Goal: Contribute content: Contribute content

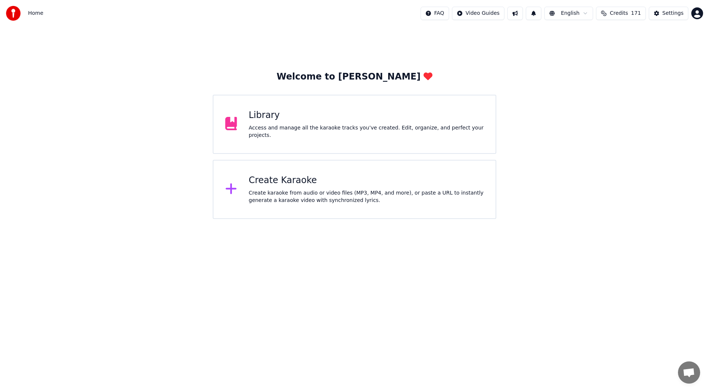
click at [371, 120] on div "Library" at bounding box center [366, 115] width 235 height 12
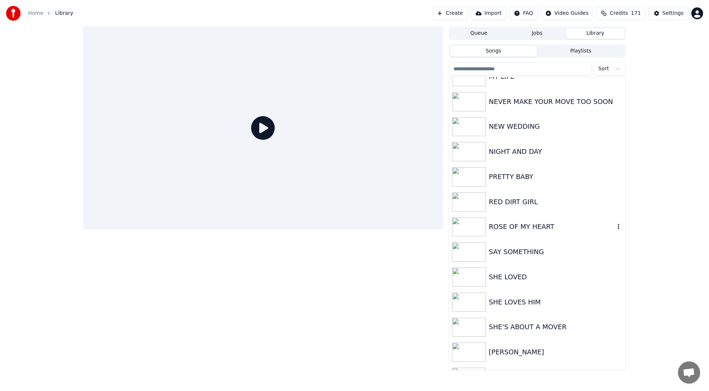
scroll to position [1256, 0]
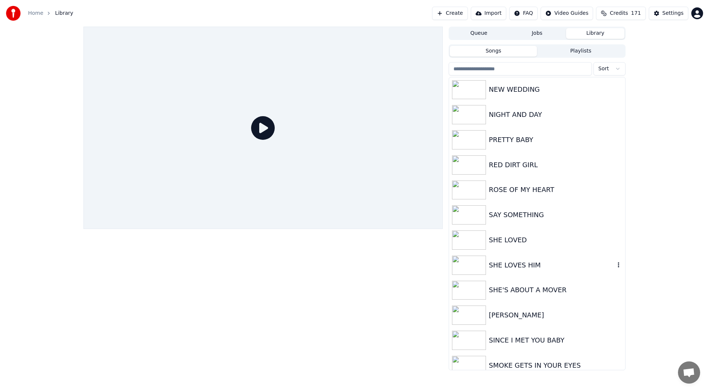
click at [524, 266] on div "SHE LOVES HIM" at bounding box center [552, 265] width 126 height 10
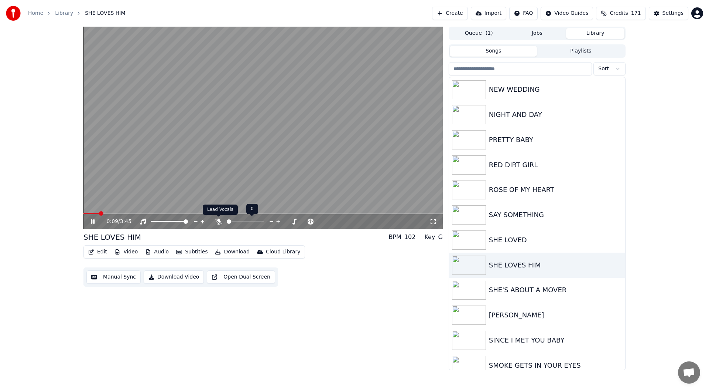
click at [218, 222] on icon at bounding box center [218, 221] width 7 height 6
click at [433, 221] on icon at bounding box center [433, 221] width 7 height 6
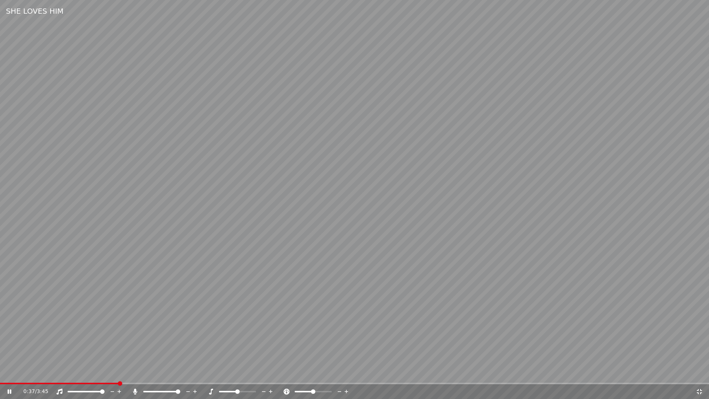
click at [701, 390] on icon at bounding box center [699, 392] width 7 height 6
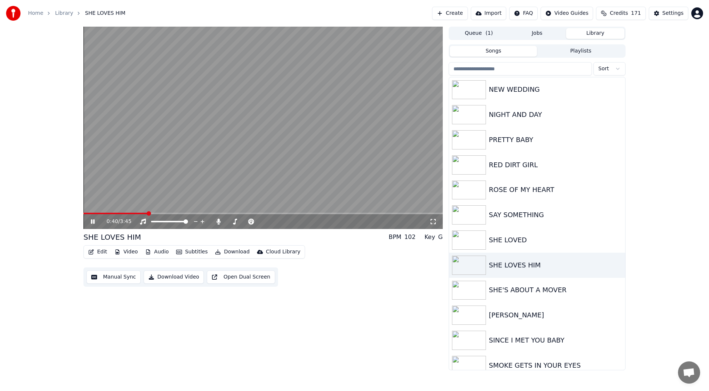
click at [92, 222] on icon at bounding box center [93, 221] width 4 height 4
click at [615, 264] on icon "button" at bounding box center [618, 265] width 7 height 6
click at [610, 325] on div "Delete" at bounding box center [614, 326] width 57 height 12
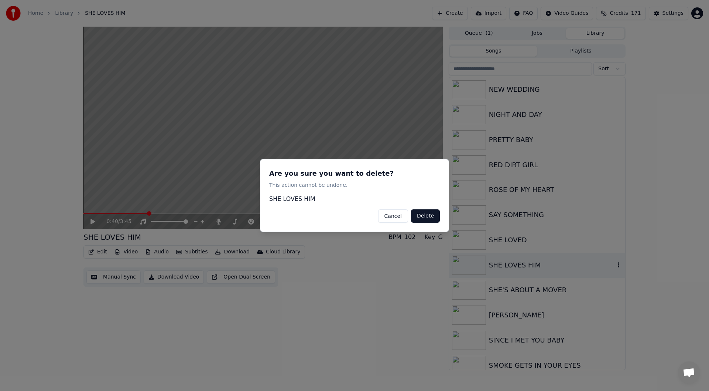
click at [426, 215] on button "Delete" at bounding box center [425, 215] width 29 height 13
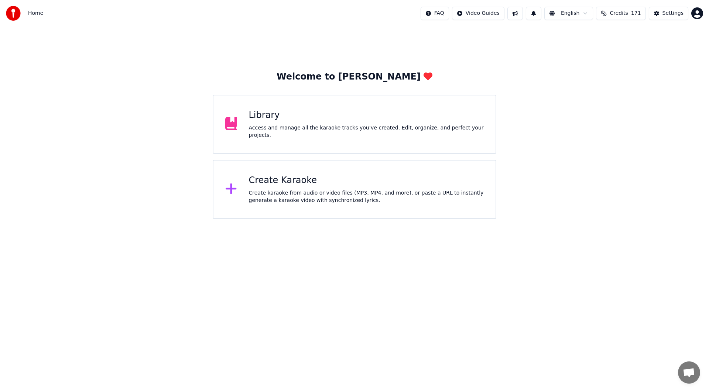
click at [334, 183] on div "Create Karaoke" at bounding box center [366, 180] width 235 height 12
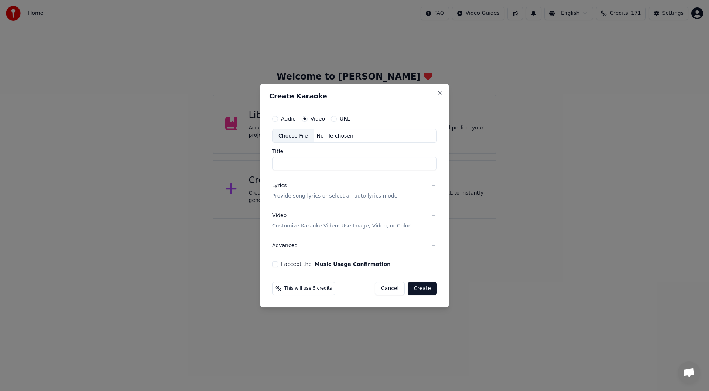
click at [288, 133] on div "Choose File" at bounding box center [293, 135] width 41 height 13
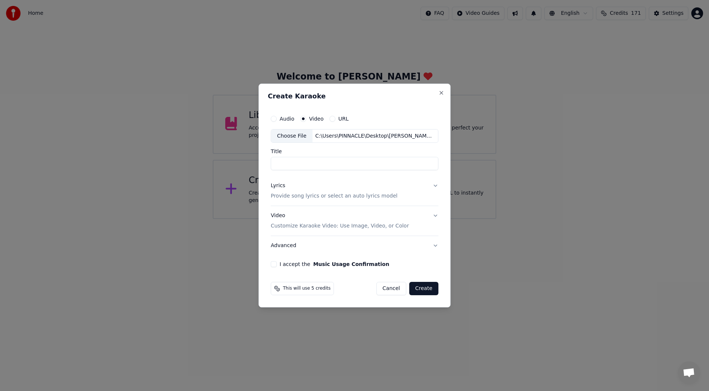
type input "**********"
click at [277, 184] on div "Lyrics" at bounding box center [278, 185] width 14 height 7
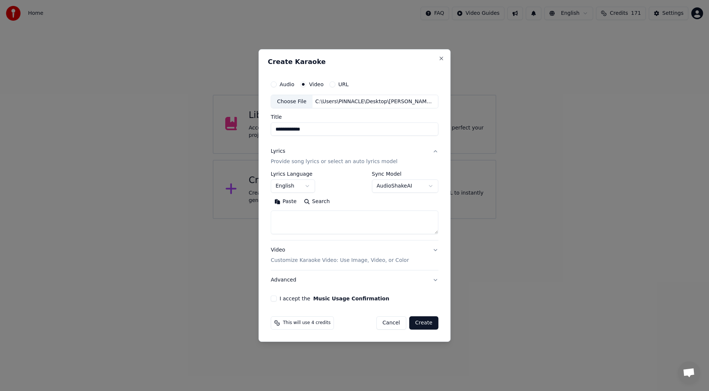
click at [287, 199] on button "Paste" at bounding box center [286, 202] width 30 height 12
click at [276, 298] on button "I accept the Music Usage Confirmation" at bounding box center [274, 298] width 6 height 6
click at [428, 325] on button "Create" at bounding box center [423, 322] width 29 height 13
type textarea "**********"
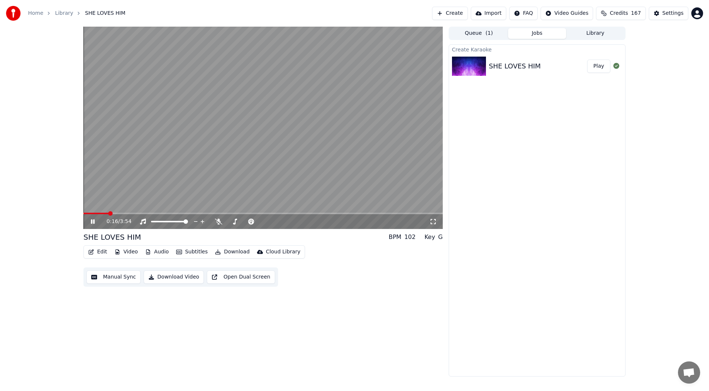
click at [433, 220] on icon at bounding box center [433, 221] width 7 height 6
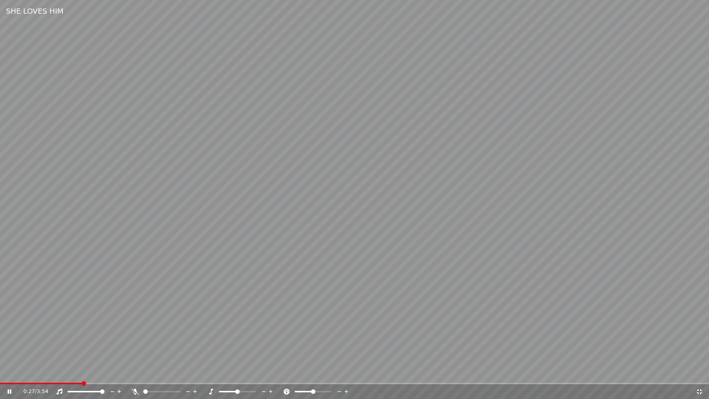
click at [133, 390] on icon at bounding box center [135, 392] width 7 height 6
click at [700, 390] on icon at bounding box center [699, 392] width 7 height 6
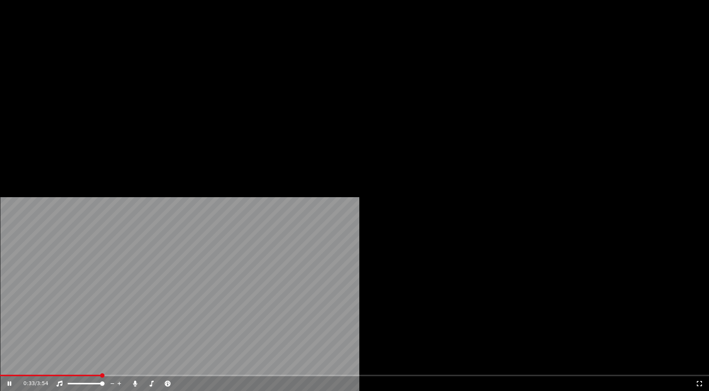
click at [98, 55] on button "Edit" at bounding box center [97, 49] width 25 height 10
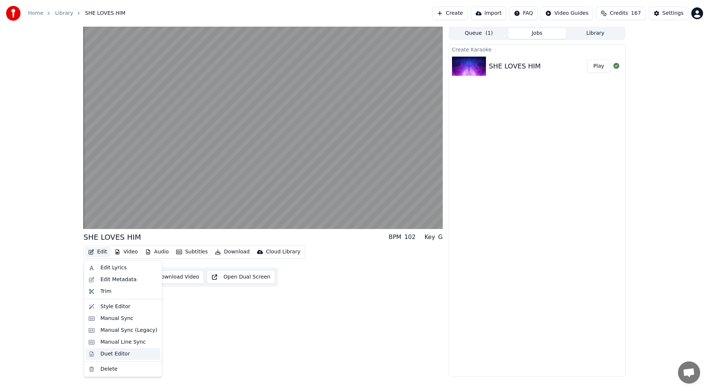
click at [118, 353] on div "Duet Editor" at bounding box center [116, 353] width 30 height 7
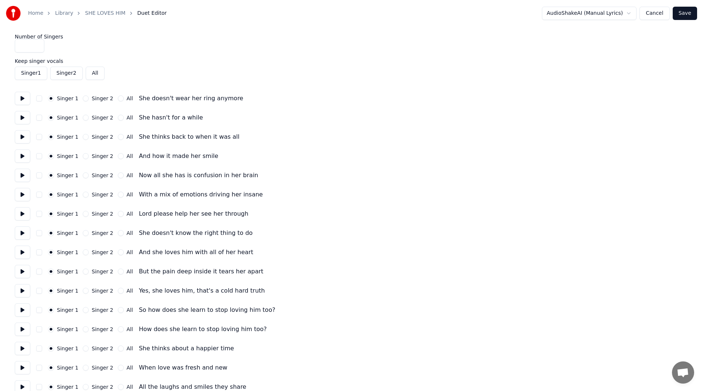
click at [83, 97] on button "Singer 2" at bounding box center [86, 98] width 6 height 6
click at [83, 115] on button "Singer 2" at bounding box center [86, 118] width 6 height 6
click at [83, 134] on button "Singer 2" at bounding box center [86, 137] width 6 height 6
click at [84, 157] on button "Singer 2" at bounding box center [86, 156] width 6 height 6
click at [83, 175] on button "Singer 2" at bounding box center [86, 175] width 6 height 6
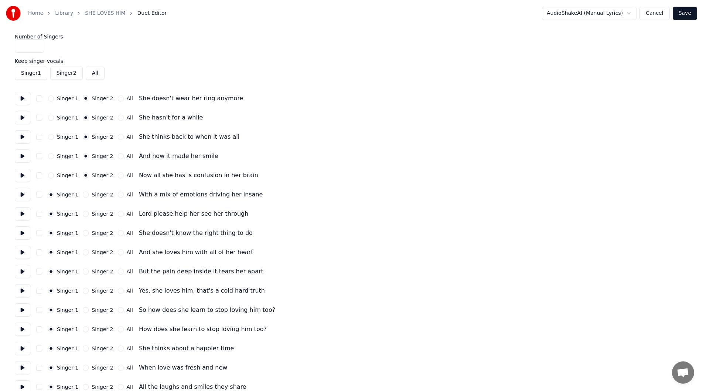
click at [83, 194] on button "Singer 2" at bounding box center [86, 194] width 6 height 6
click at [84, 214] on button "Singer 2" at bounding box center [86, 214] width 6 height 6
click at [84, 232] on button "Singer 2" at bounding box center [86, 233] width 6 height 6
click at [83, 253] on button "Singer 2" at bounding box center [86, 252] width 6 height 6
click at [84, 270] on button "Singer 2" at bounding box center [86, 271] width 6 height 6
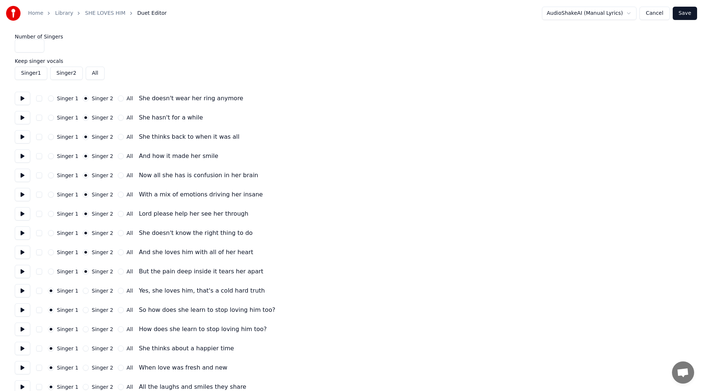
click at [84, 290] on button "Singer 2" at bounding box center [86, 290] width 6 height 6
click at [83, 311] on button "Singer 2" at bounding box center [86, 310] width 6 height 6
click at [83, 329] on button "Singer 2" at bounding box center [86, 329] width 6 height 6
click at [83, 349] on button "Singer 2" at bounding box center [86, 348] width 6 height 6
click at [83, 368] on button "Singer 2" at bounding box center [86, 367] width 6 height 6
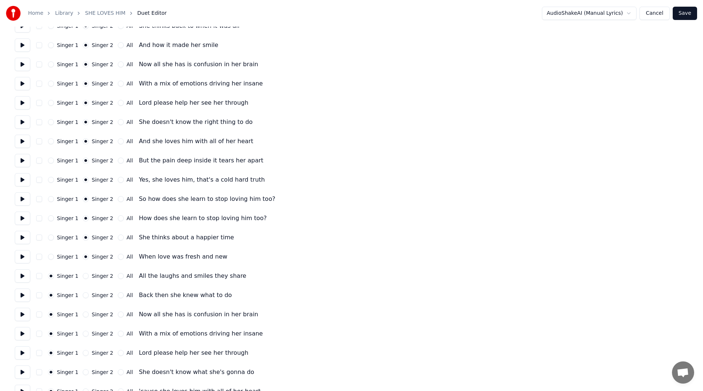
scroll to position [148, 0]
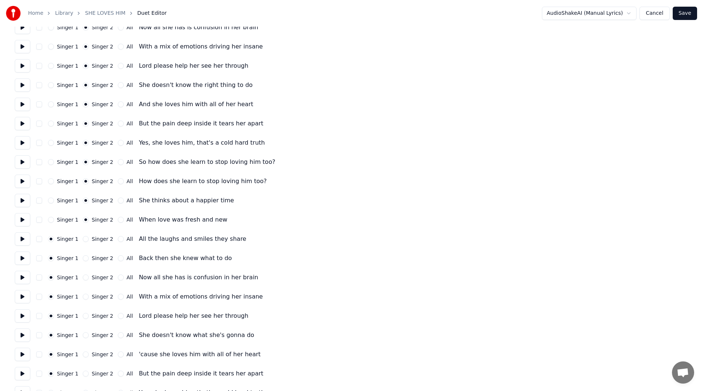
click at [83, 239] on button "Singer 2" at bounding box center [86, 239] width 6 height 6
click at [83, 256] on button "Singer 2" at bounding box center [86, 258] width 6 height 6
click at [83, 276] on button "Singer 2" at bounding box center [86, 277] width 6 height 6
drag, startPoint x: 83, startPoint y: 298, endPoint x: 79, endPoint y: 306, distance: 8.6
click at [83, 298] on button "Singer 2" at bounding box center [86, 296] width 6 height 6
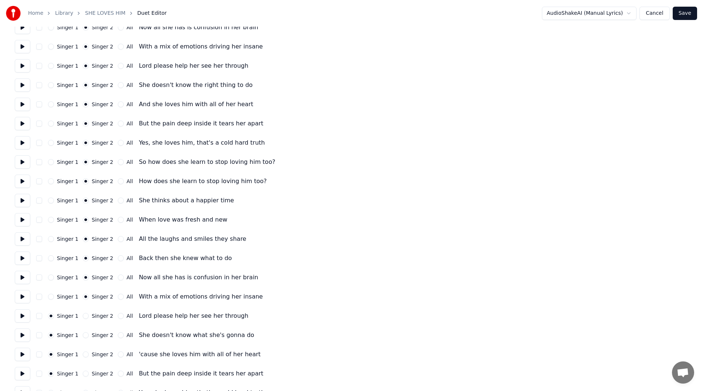
click at [84, 315] on button "Singer 2" at bounding box center [86, 316] width 6 height 6
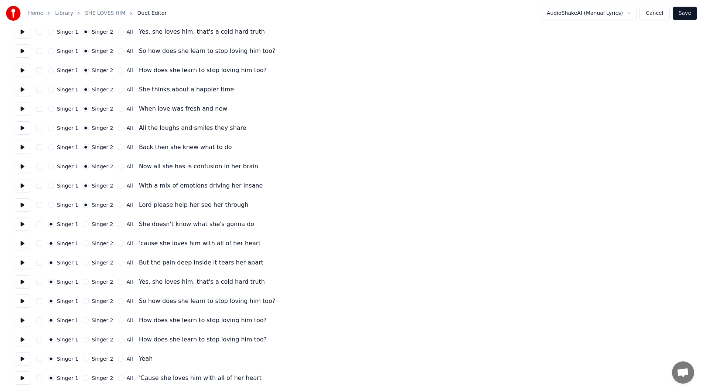
scroll to position [296, 0]
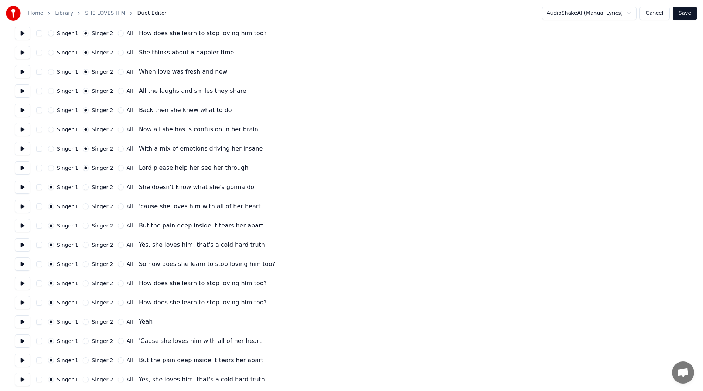
click at [83, 187] on button "Singer 2" at bounding box center [86, 187] width 6 height 6
click at [83, 205] on button "Singer 2" at bounding box center [86, 206] width 6 height 6
click at [83, 224] on button "Singer 2" at bounding box center [86, 225] width 6 height 6
click at [83, 244] on button "Singer 2" at bounding box center [86, 245] width 6 height 6
click at [84, 265] on button "Singer 2" at bounding box center [86, 264] width 6 height 6
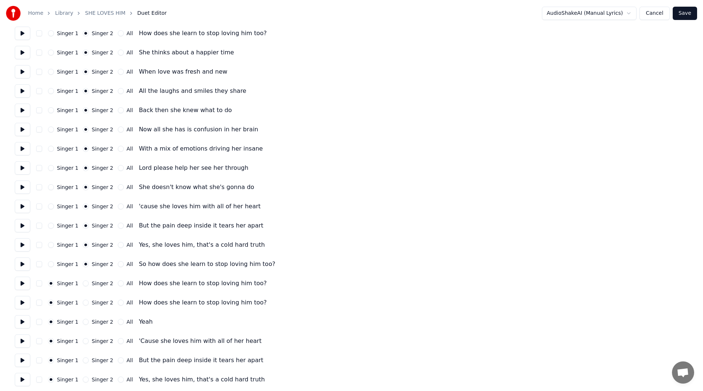
click at [84, 284] on button "Singer 2" at bounding box center [86, 283] width 6 height 6
click at [84, 301] on button "Singer 2" at bounding box center [86, 302] width 6 height 6
click at [83, 324] on button "Singer 2" at bounding box center [86, 322] width 6 height 6
click at [83, 340] on button "Singer 2" at bounding box center [86, 341] width 6 height 6
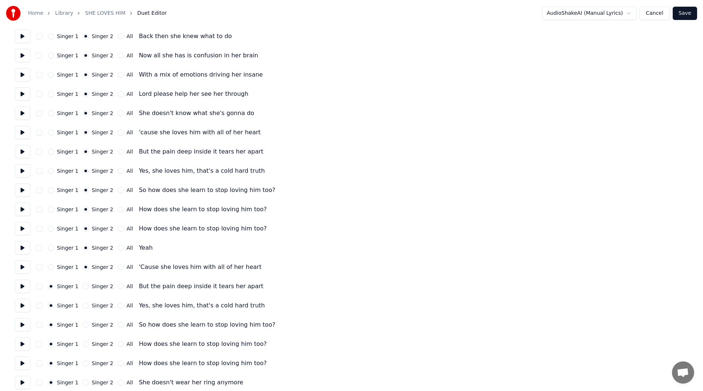
scroll to position [394, 0]
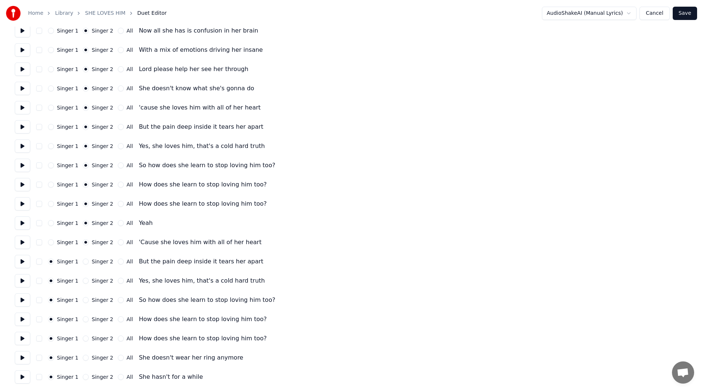
click at [83, 262] on button "Singer 2" at bounding box center [86, 261] width 6 height 6
click at [83, 278] on button "Singer 2" at bounding box center [86, 280] width 6 height 6
click at [83, 299] on button "Singer 2" at bounding box center [86, 300] width 6 height 6
click at [83, 318] on button "Singer 2" at bounding box center [86, 319] width 6 height 6
click at [83, 339] on button "Singer 2" at bounding box center [86, 338] width 6 height 6
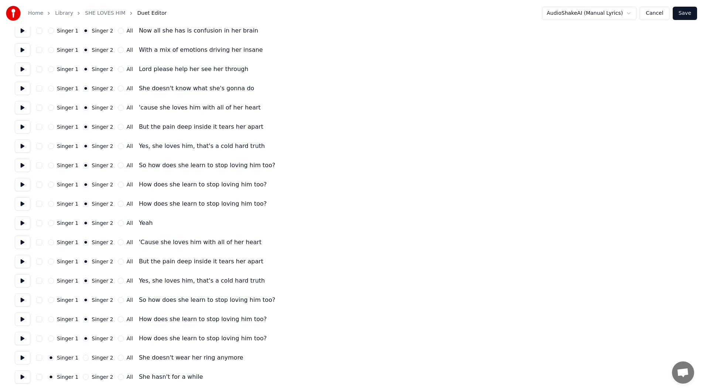
click at [83, 357] on button "Singer 2" at bounding box center [86, 357] width 6 height 6
click at [83, 376] on button "Singer 2" at bounding box center [86, 377] width 6 height 6
click at [680, 10] on button "Save" at bounding box center [685, 13] width 24 height 13
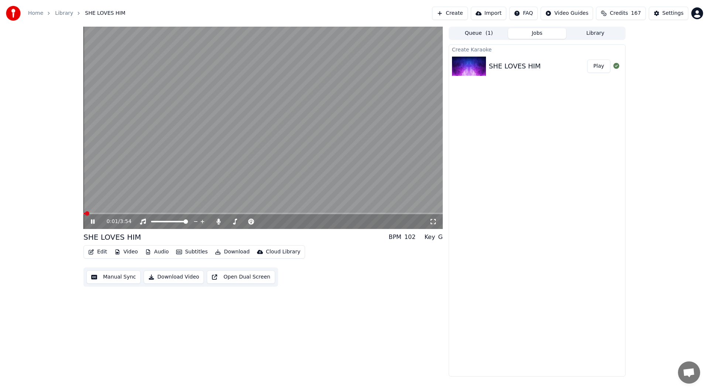
click at [435, 219] on icon at bounding box center [433, 221] width 5 height 5
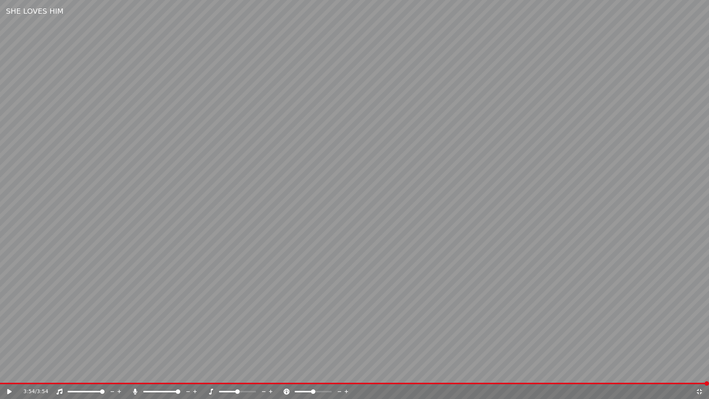
click at [701, 390] on icon at bounding box center [699, 391] width 5 height 5
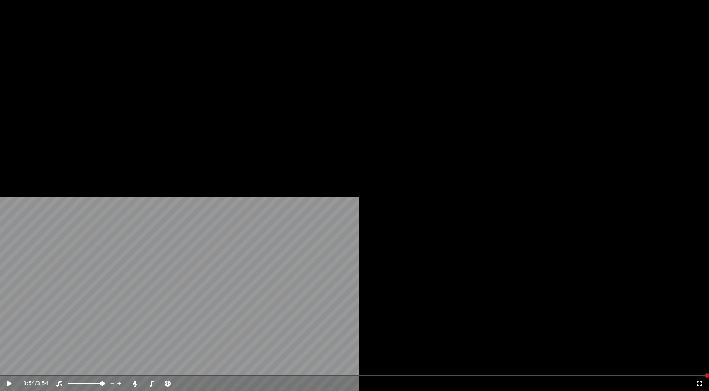
click at [228, 55] on button "Download" at bounding box center [232, 49] width 41 height 10
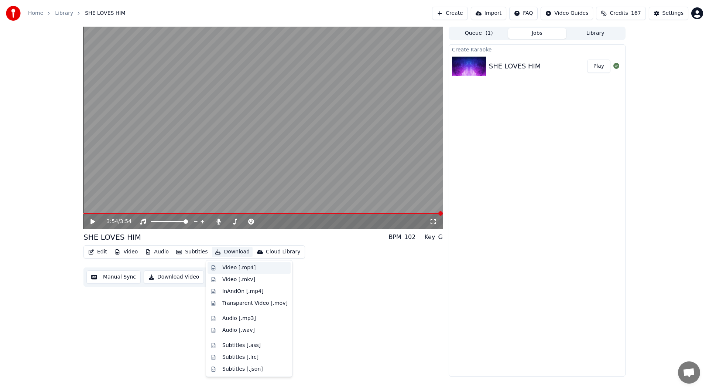
click at [235, 267] on div "Video [.mp4]" at bounding box center [238, 267] width 33 height 7
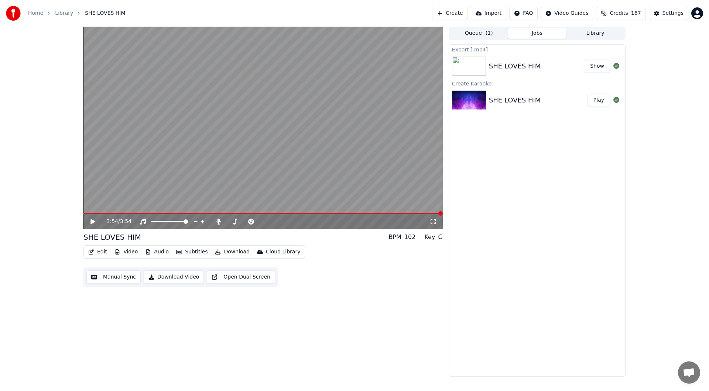
click at [592, 65] on button "Show" at bounding box center [597, 65] width 27 height 13
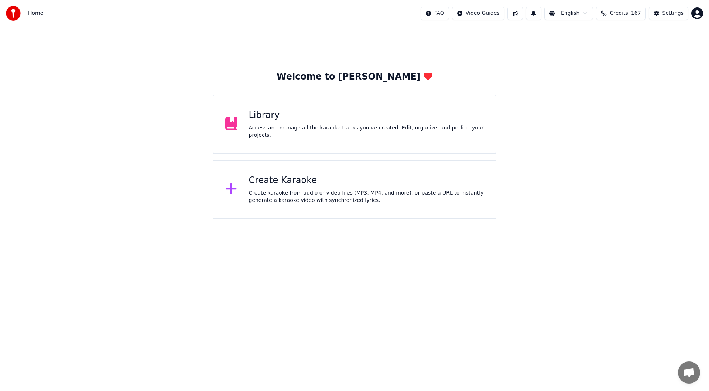
click at [327, 178] on div "Create Karaoke" at bounding box center [366, 180] width 235 height 12
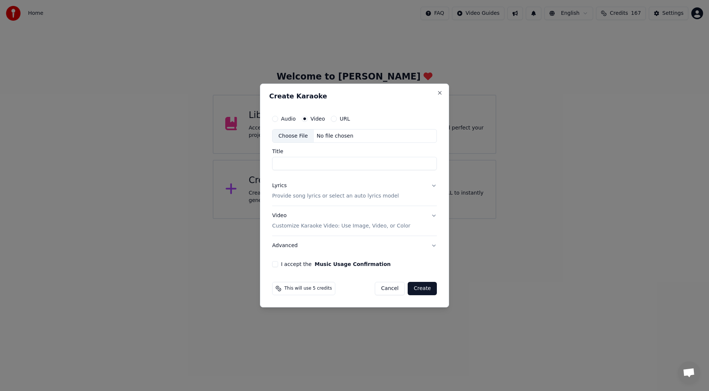
click at [292, 133] on div "Choose File" at bounding box center [293, 135] width 41 height 13
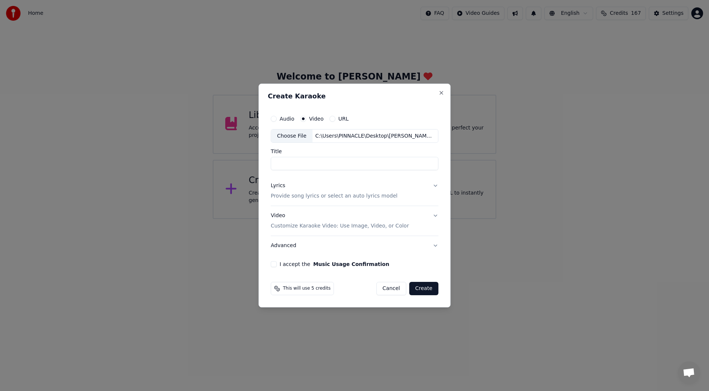
type input "**********"
click at [278, 185] on div "Lyrics" at bounding box center [278, 185] width 14 height 7
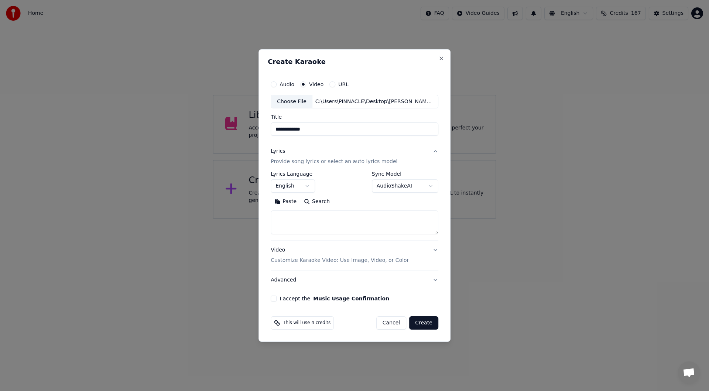
click at [290, 201] on button "Paste" at bounding box center [286, 202] width 30 height 12
click at [275, 298] on button "I accept the Music Usage Confirmation" at bounding box center [274, 298] width 6 height 6
click at [427, 323] on button "Create" at bounding box center [423, 322] width 29 height 13
type textarea "**********"
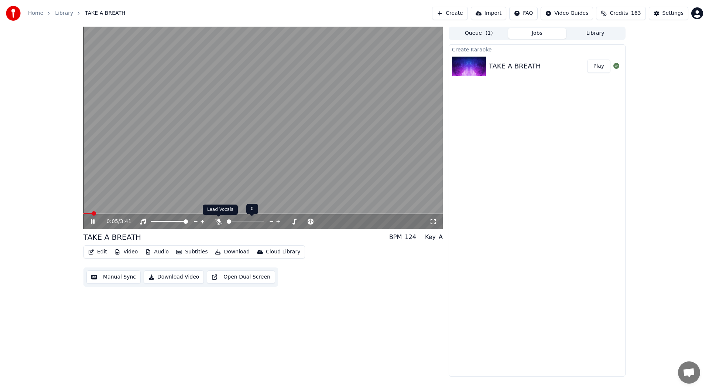
click at [219, 221] on icon at bounding box center [218, 221] width 7 height 6
click at [432, 220] on icon at bounding box center [433, 221] width 7 height 6
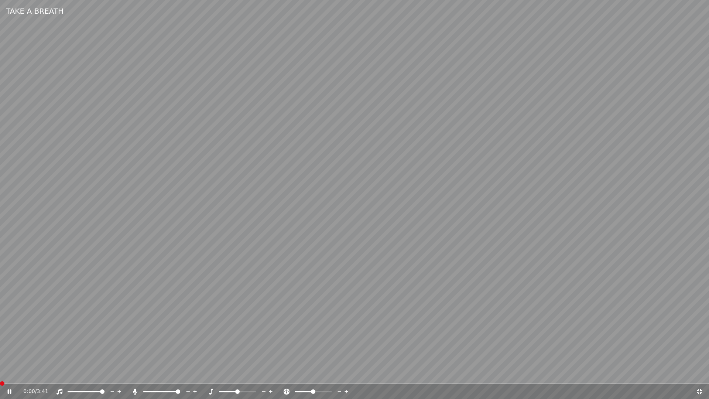
click at [0, 386] on span at bounding box center [2, 383] width 4 height 4
click at [10, 389] on icon at bounding box center [14, 392] width 17 height 6
click at [702, 390] on icon at bounding box center [699, 392] width 7 height 6
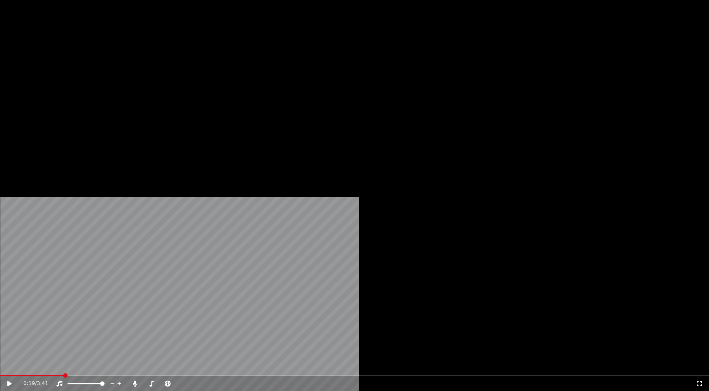
click at [96, 55] on button "Edit" at bounding box center [97, 49] width 25 height 10
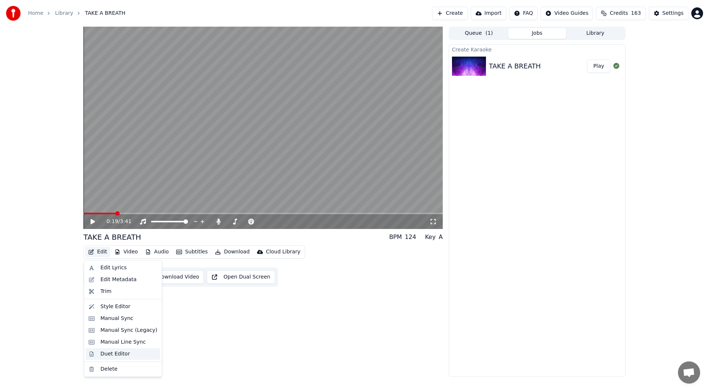
click at [110, 354] on div "Duet Editor" at bounding box center [116, 353] width 30 height 7
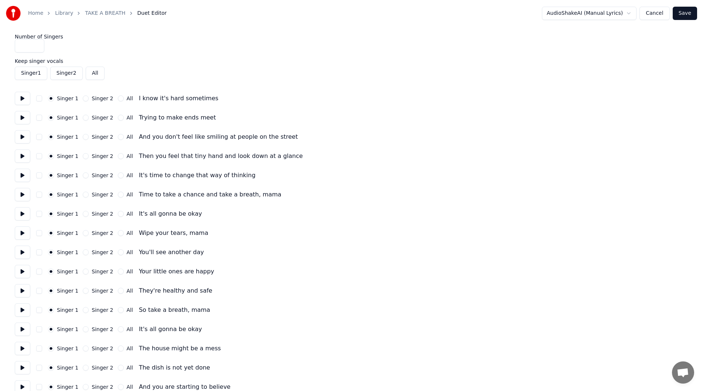
drag, startPoint x: 82, startPoint y: 97, endPoint x: 81, endPoint y: 105, distance: 7.8
click at [83, 97] on button "Singer 2" at bounding box center [86, 98] width 6 height 6
click at [83, 118] on button "Singer 2" at bounding box center [86, 118] width 6 height 6
click at [83, 137] on button "Singer 2" at bounding box center [86, 137] width 6 height 6
drag, startPoint x: 81, startPoint y: 156, endPoint x: 81, endPoint y: 163, distance: 7.0
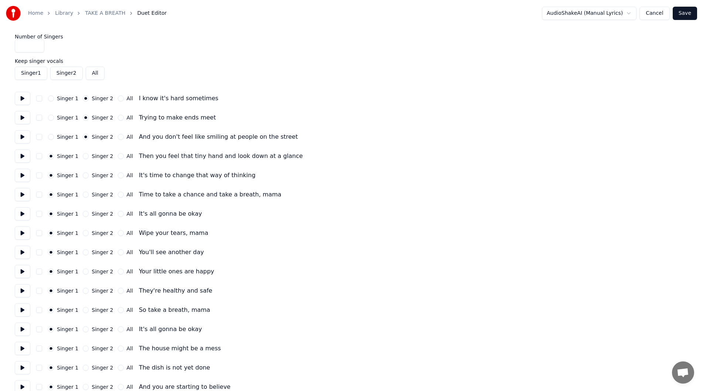
click at [83, 156] on button "Singer 2" at bounding box center [86, 156] width 6 height 6
click at [83, 176] on button "Singer 2" at bounding box center [86, 175] width 6 height 6
drag, startPoint x: 81, startPoint y: 193, endPoint x: 81, endPoint y: 197, distance: 4.1
click at [83, 195] on button "Singer 2" at bounding box center [86, 194] width 6 height 6
click at [83, 214] on button "Singer 2" at bounding box center [86, 214] width 6 height 6
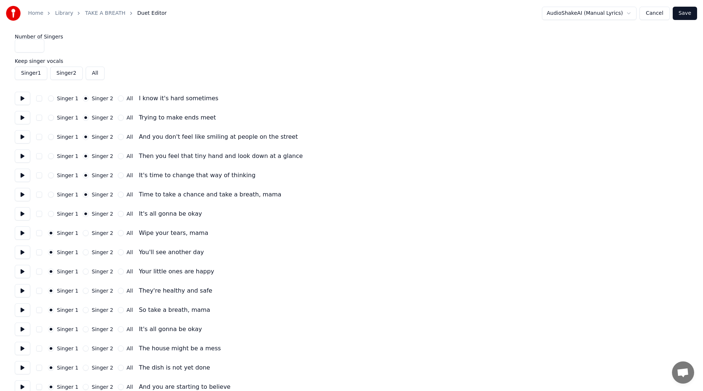
click at [83, 232] on button "Singer 2" at bounding box center [86, 233] width 6 height 6
click at [83, 253] on button "Singer 2" at bounding box center [86, 252] width 6 height 6
click at [83, 271] on button "Singer 2" at bounding box center [86, 271] width 6 height 6
click at [85, 292] on div "Singer 2" at bounding box center [98, 290] width 30 height 6
click at [83, 289] on button "Singer 2" at bounding box center [86, 290] width 6 height 6
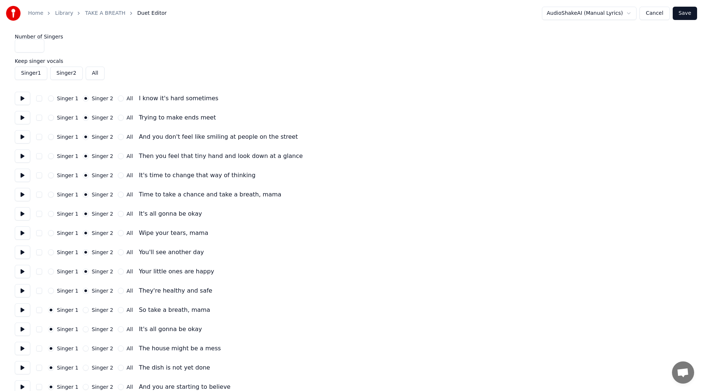
click at [83, 309] on button "Singer 2" at bounding box center [86, 310] width 6 height 6
click at [83, 330] on button "Singer 2" at bounding box center [86, 329] width 6 height 6
click at [83, 348] on button "Singer 2" at bounding box center [86, 348] width 6 height 6
click at [81, 364] on div "Singer 1 Singer 2 All The dish is not yet done" at bounding box center [352, 367] width 674 height 13
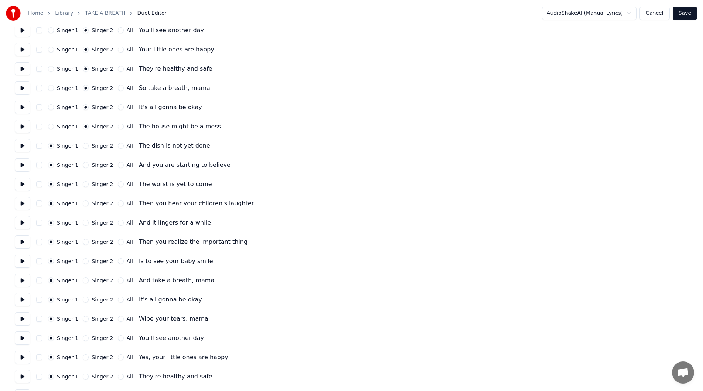
scroll to position [259, 0]
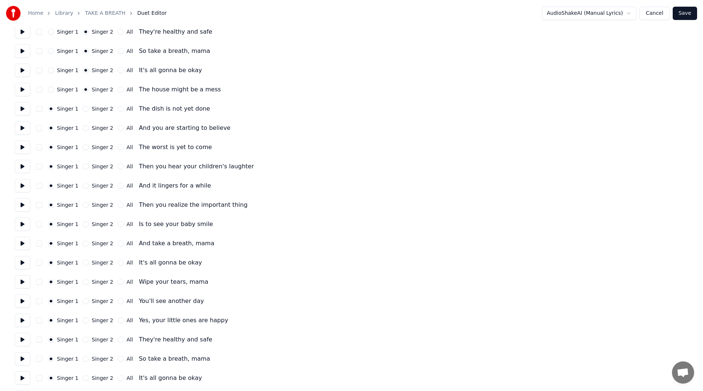
click at [83, 107] on button "Singer 2" at bounding box center [86, 109] width 6 height 6
click at [83, 127] on button "Singer 2" at bounding box center [86, 128] width 6 height 6
click at [83, 147] on button "Singer 2" at bounding box center [86, 147] width 6 height 6
click at [83, 166] on button "Singer 2" at bounding box center [86, 166] width 6 height 6
click at [83, 185] on button "Singer 2" at bounding box center [86, 186] width 6 height 6
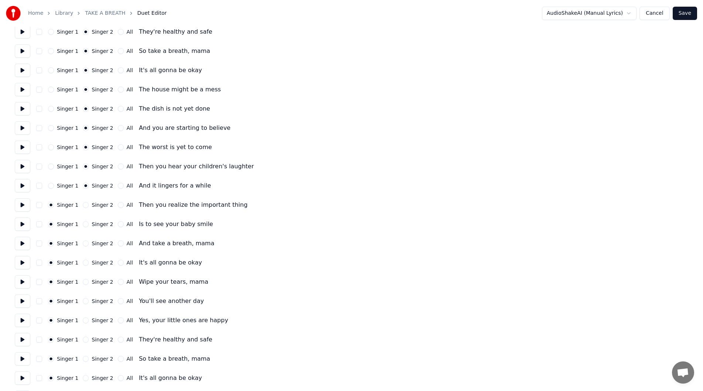
click at [83, 206] on button "Singer 2" at bounding box center [86, 205] width 6 height 6
click at [84, 222] on button "Singer 2" at bounding box center [86, 224] width 6 height 6
click at [83, 241] on button "Singer 2" at bounding box center [86, 243] width 6 height 6
click at [83, 262] on button "Singer 2" at bounding box center [86, 262] width 6 height 6
click at [83, 280] on button "Singer 2" at bounding box center [86, 282] width 6 height 6
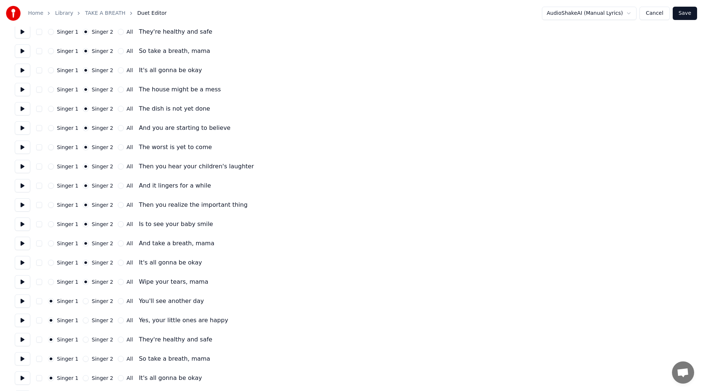
click at [83, 300] on button "Singer 2" at bounding box center [86, 301] width 6 height 6
click at [83, 318] on button "Singer 2" at bounding box center [86, 320] width 6 height 6
click at [83, 340] on button "Singer 2" at bounding box center [86, 339] width 6 height 6
click at [84, 357] on button "Singer 2" at bounding box center [86, 358] width 6 height 6
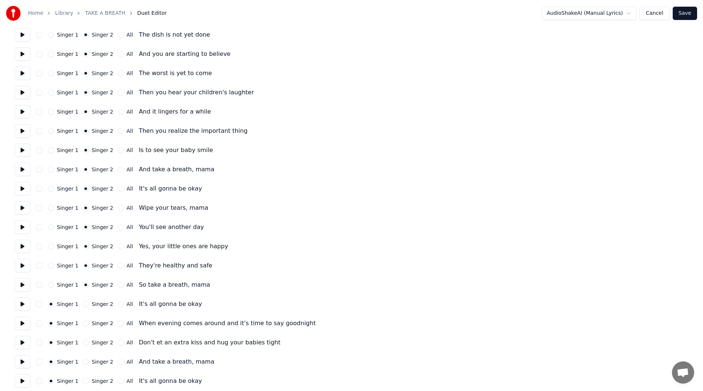
click at [83, 303] on button "Singer 2" at bounding box center [86, 304] width 6 height 6
click at [83, 321] on button "Singer 2" at bounding box center [86, 323] width 6 height 6
click at [84, 341] on button "Singer 2" at bounding box center [86, 342] width 6 height 6
click at [83, 361] on button "Singer 2" at bounding box center [86, 361] width 6 height 6
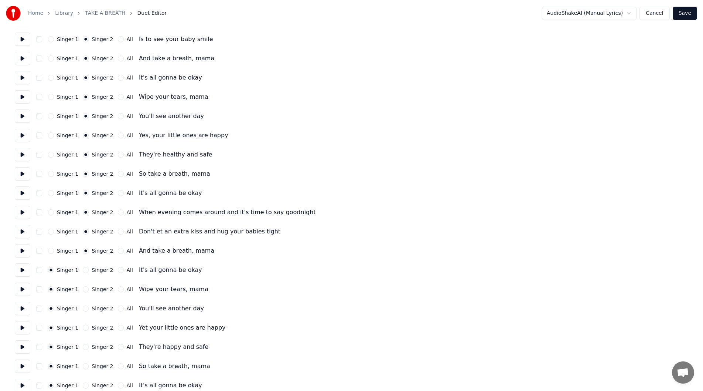
scroll to position [490, 0]
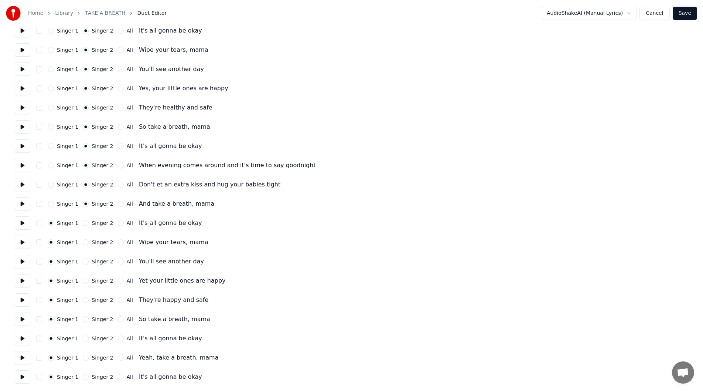
click at [83, 223] on button "Singer 2" at bounding box center [86, 223] width 6 height 6
click at [83, 241] on button "Singer 2" at bounding box center [86, 242] width 6 height 6
click at [83, 259] on div "Singer 2" at bounding box center [98, 261] width 30 height 6
click at [83, 281] on button "Singer 2" at bounding box center [86, 280] width 6 height 6
click at [84, 300] on button "Singer 2" at bounding box center [86, 300] width 6 height 6
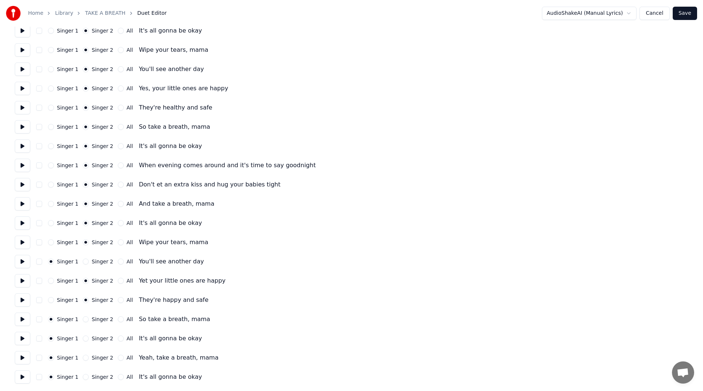
drag, startPoint x: 82, startPoint y: 319, endPoint x: 73, endPoint y: 267, distance: 52.5
click at [83, 319] on button "Singer 2" at bounding box center [86, 319] width 6 height 6
click at [83, 259] on button "Singer 2" at bounding box center [86, 261] width 6 height 6
click at [83, 337] on button "Singer 2" at bounding box center [86, 338] width 6 height 6
click at [83, 358] on button "Singer 2" at bounding box center [86, 357] width 6 height 6
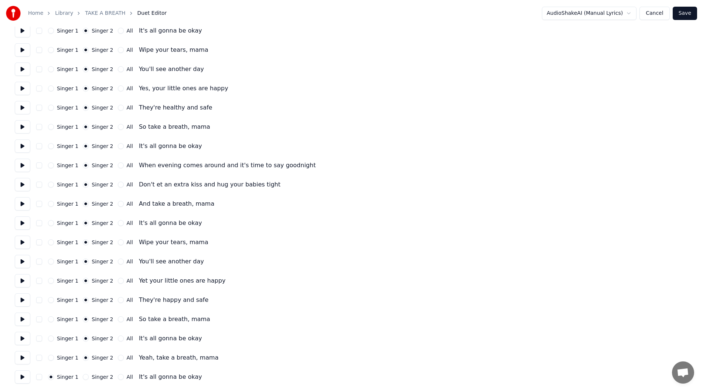
click at [83, 375] on button "Singer 2" at bounding box center [86, 377] width 6 height 6
click at [684, 8] on button "Save" at bounding box center [685, 13] width 24 height 13
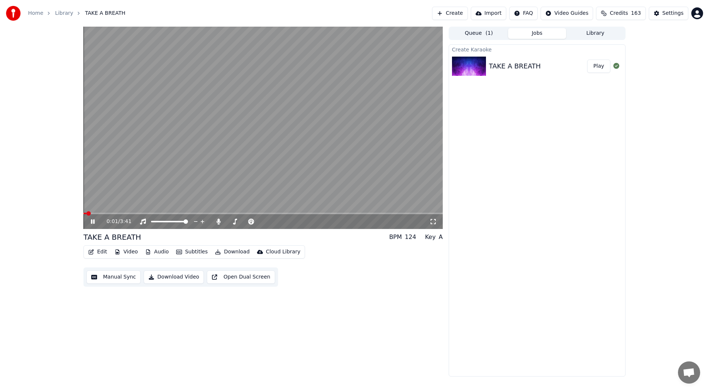
click at [431, 221] on icon at bounding box center [433, 221] width 7 height 6
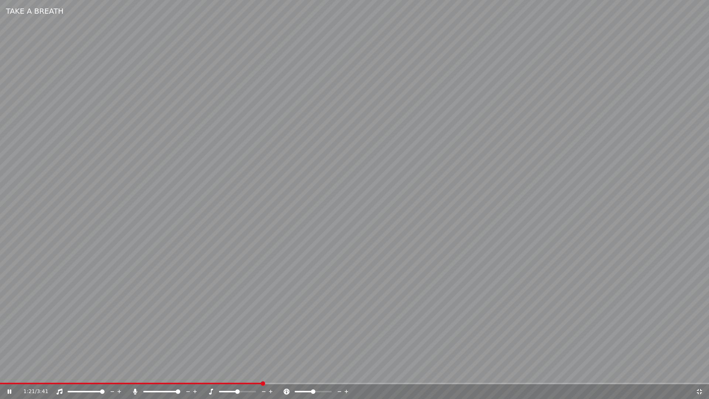
click at [415, 383] on span at bounding box center [354, 383] width 709 height 1
click at [554, 381] on video at bounding box center [354, 199] width 709 height 399
click at [556, 383] on span at bounding box center [354, 383] width 709 height 1
click at [9, 390] on icon at bounding box center [9, 391] width 4 height 5
click at [700, 390] on icon at bounding box center [699, 392] width 7 height 6
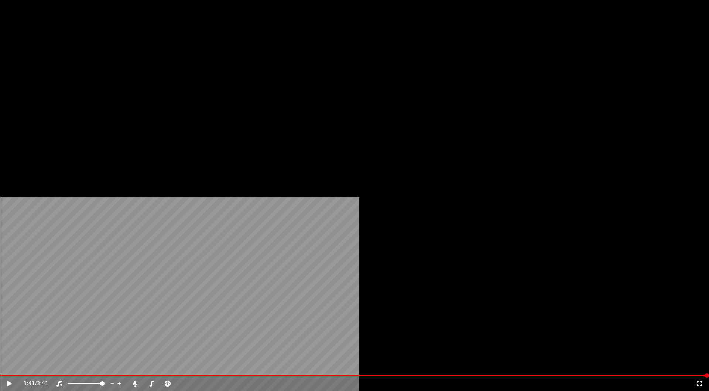
click at [232, 55] on button "Download" at bounding box center [232, 49] width 41 height 10
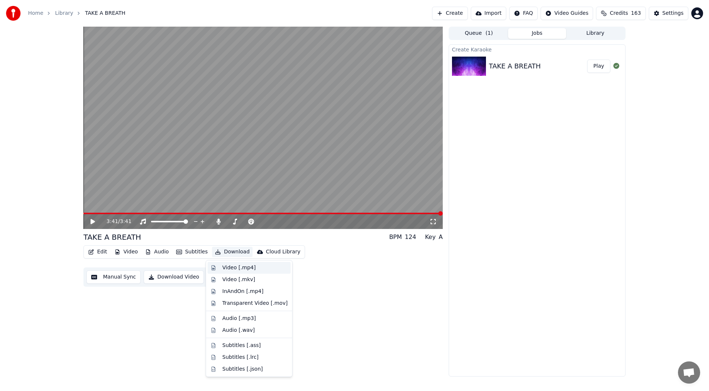
click at [231, 266] on div "Video [.mp4]" at bounding box center [238, 267] width 33 height 7
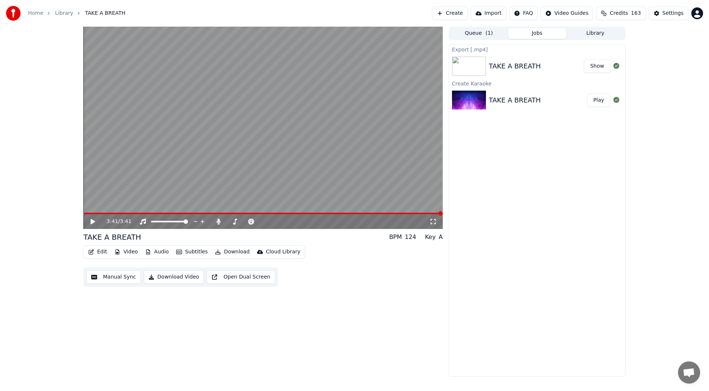
click at [599, 64] on button "Show" at bounding box center [597, 65] width 27 height 13
